Goal: Transaction & Acquisition: Purchase product/service

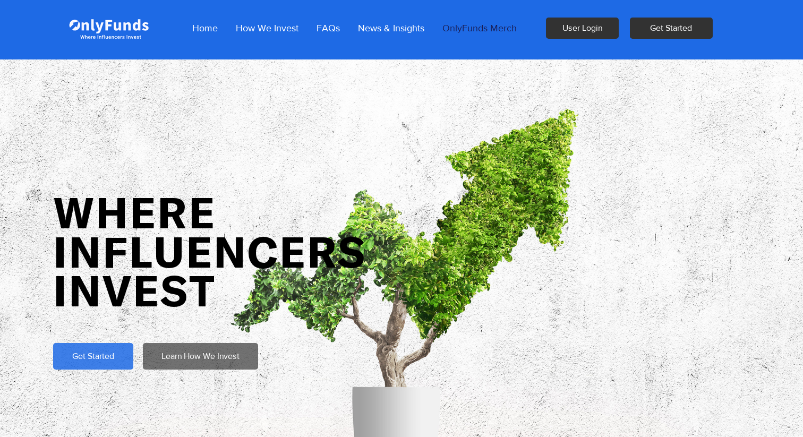
click at [482, 29] on p "OnlyFunds Merch" at bounding box center [479, 28] width 85 height 27
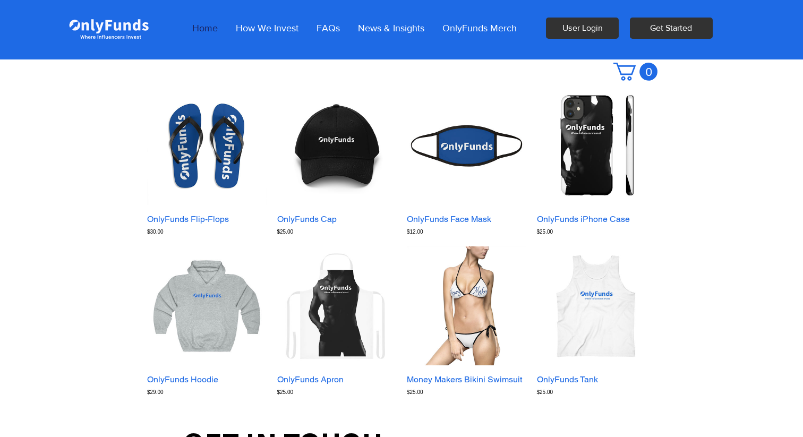
click at [192, 28] on p "Home" at bounding box center [205, 28] width 36 height 27
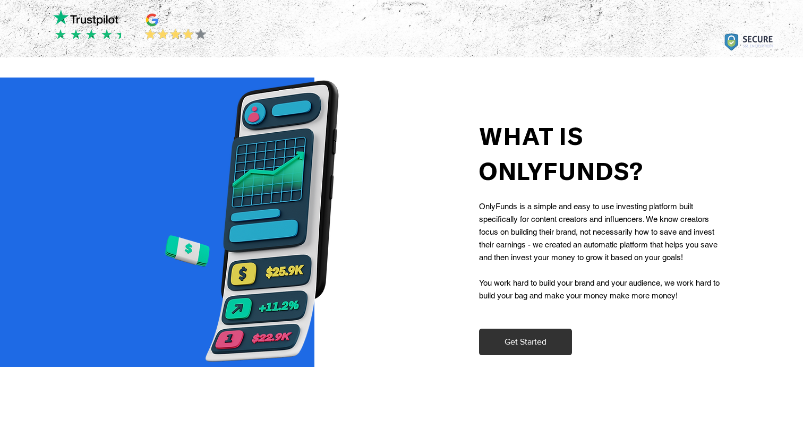
scroll to position [439, 0]
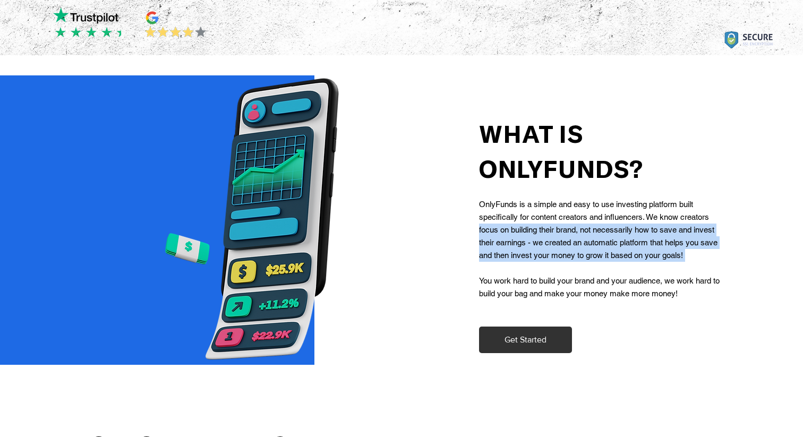
drag, startPoint x: 479, startPoint y: 231, endPoint x: 609, endPoint y: 267, distance: 135.0
click at [609, 268] on div "OnlyFunds is a simple and easy to use investing platform built specifically for…" at bounding box center [600, 249] width 243 height 102
click at [609, 267] on p "​" at bounding box center [600, 268] width 243 height 13
drag, startPoint x: 537, startPoint y: 231, endPoint x: 633, endPoint y: 259, distance: 100.5
click at [634, 259] on span "OnlyFunds is a simple and easy to use investing platform built specifically for…" at bounding box center [598, 230] width 238 height 60
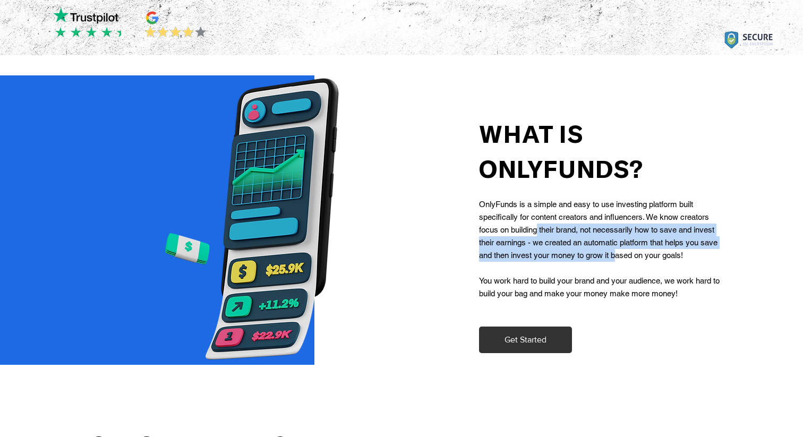
click at [633, 259] on span "OnlyFunds is a simple and easy to use investing platform built specifically for…" at bounding box center [598, 230] width 238 height 60
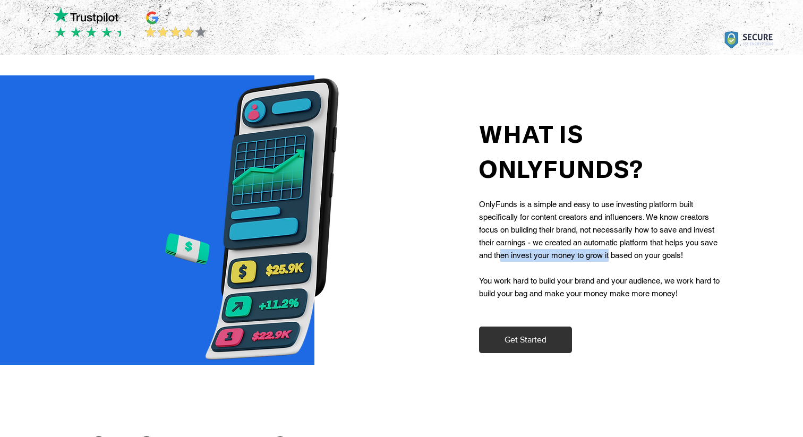
drag, startPoint x: 520, startPoint y: 255, endPoint x: 629, endPoint y: 255, distance: 108.8
click at [629, 255] on span "OnlyFunds is a simple and easy to use investing platform built specifically for…" at bounding box center [598, 230] width 238 height 60
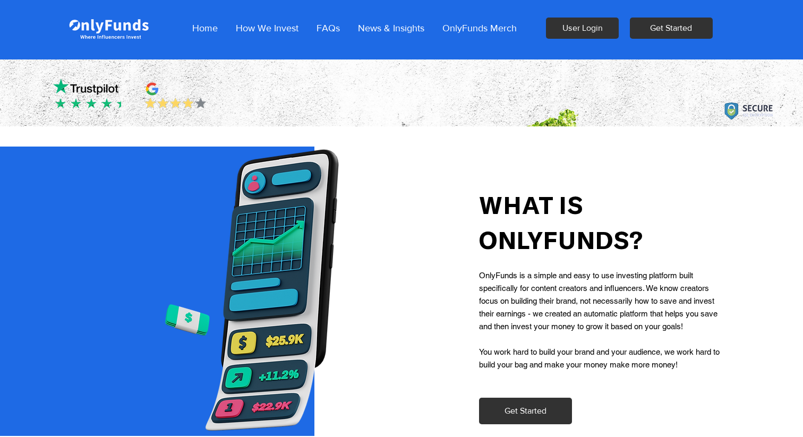
scroll to position [0, 0]
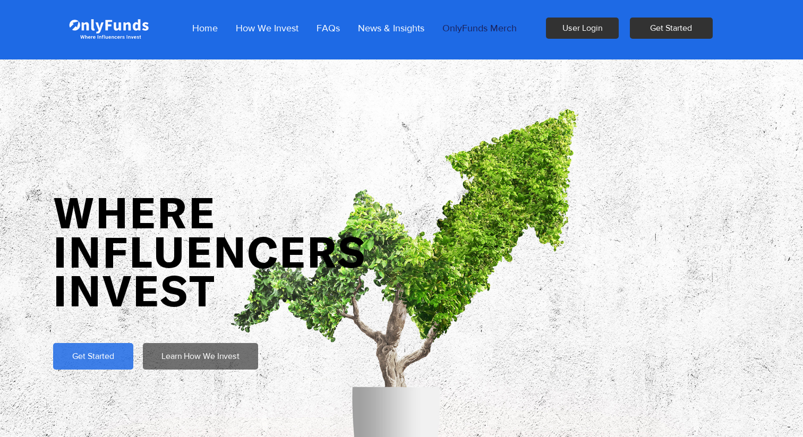
click at [481, 25] on p "OnlyFunds Merch" at bounding box center [479, 28] width 85 height 27
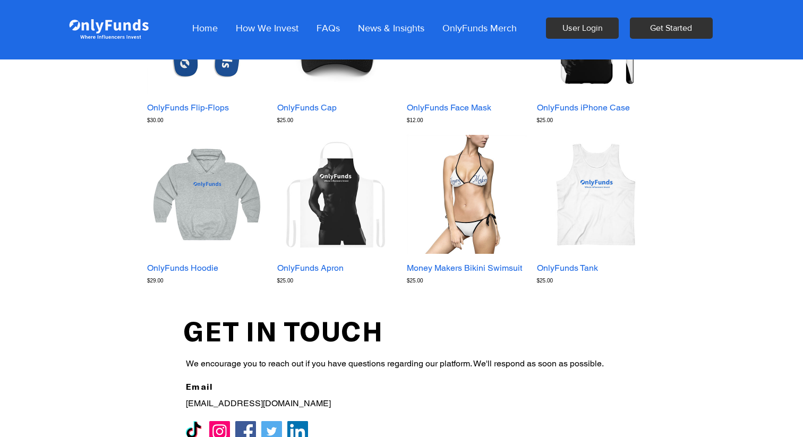
scroll to position [118, 0]
